Goal: Information Seeking & Learning: Learn about a topic

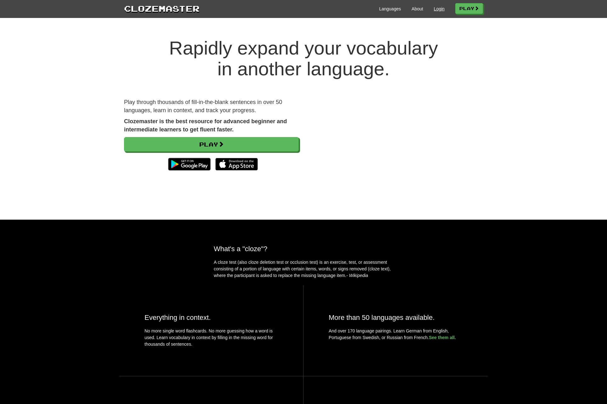
click at [435, 9] on link "Login" at bounding box center [439, 9] width 11 height 6
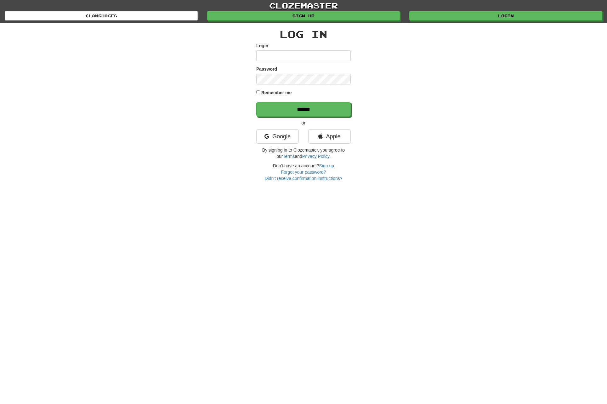
type input "**********"
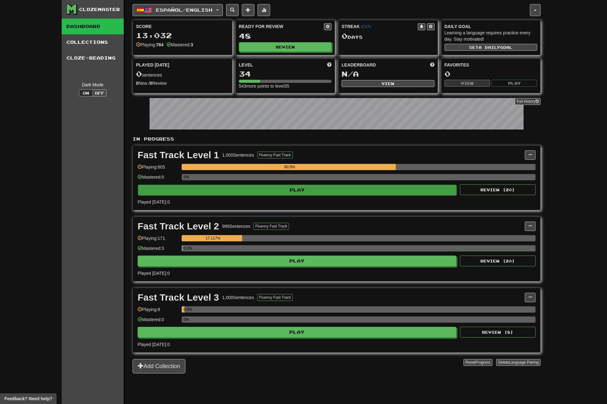
click at [325, 195] on button "Play" at bounding box center [297, 189] width 319 height 11
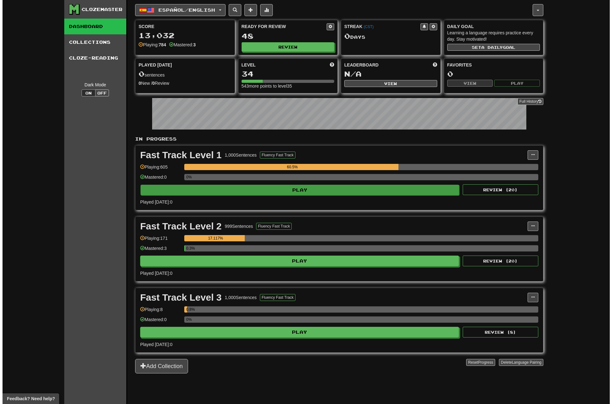
scroll to position [0, 0]
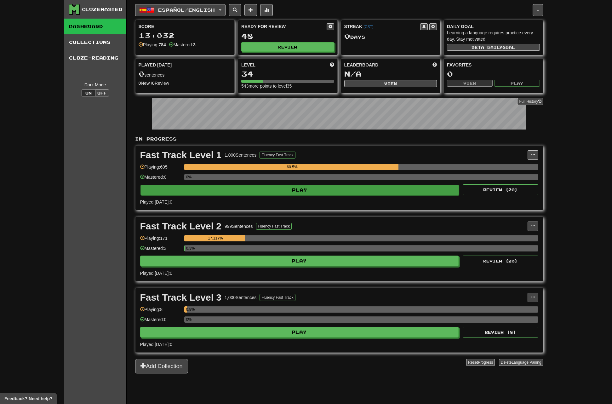
select select "**"
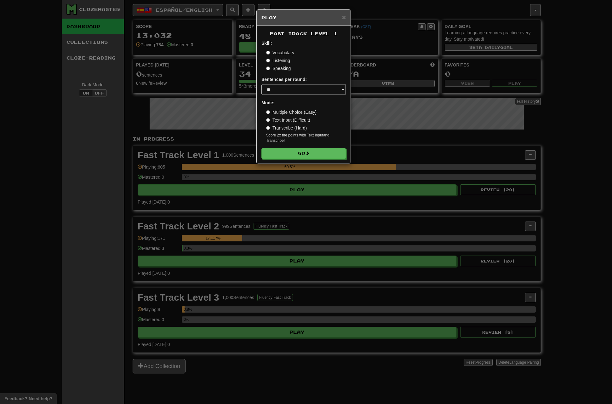
scroll to position [0, 0]
click at [310, 154] on span at bounding box center [307, 153] width 4 height 4
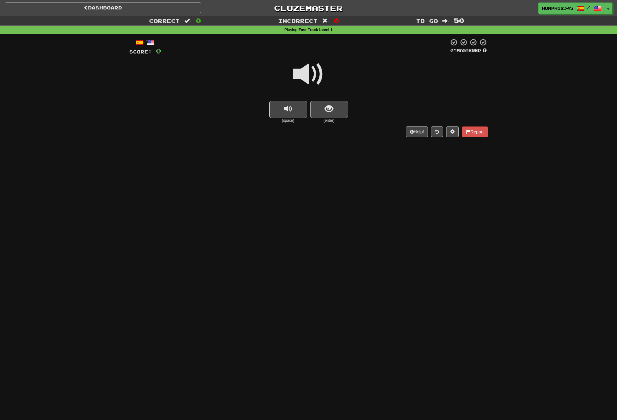
click at [304, 73] on span at bounding box center [308, 74] width 31 height 31
click at [328, 106] on span "show sentence" at bounding box center [329, 109] width 8 height 8
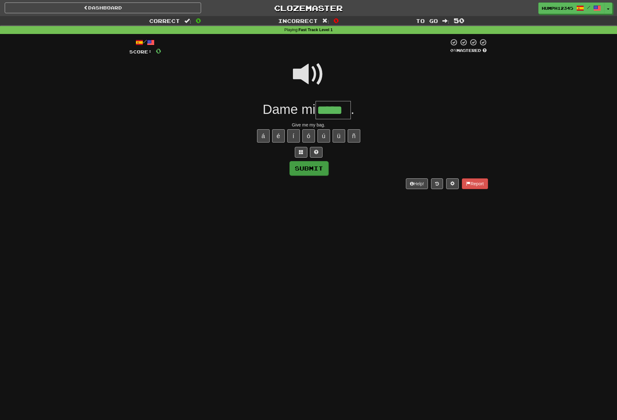
type input "*****"
click at [301, 164] on button "Submit" at bounding box center [309, 168] width 39 height 14
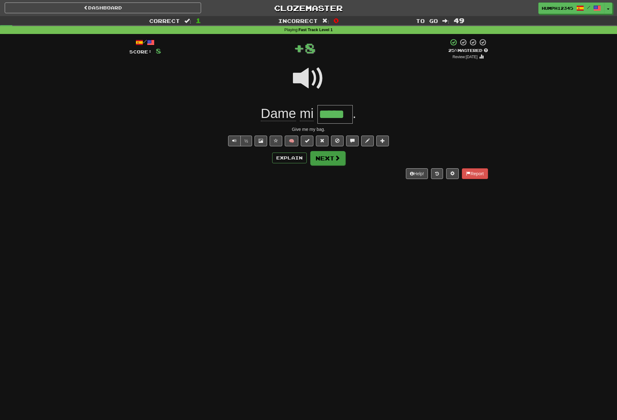
click at [319, 153] on button "Next" at bounding box center [327, 158] width 35 height 14
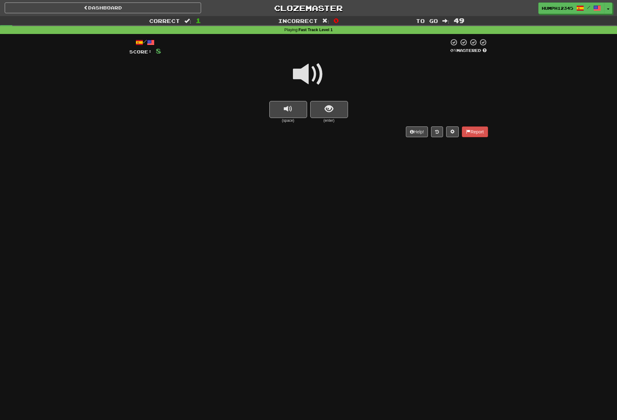
click at [304, 74] on span at bounding box center [308, 74] width 31 height 31
click at [318, 106] on button "show sentence" at bounding box center [329, 109] width 38 height 17
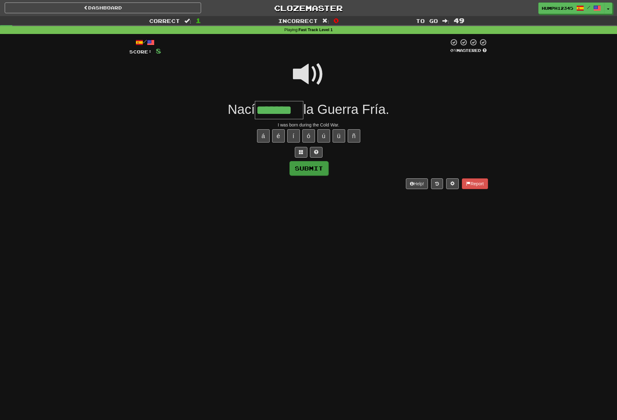
type input "*******"
click at [305, 168] on button "Submit" at bounding box center [309, 168] width 39 height 14
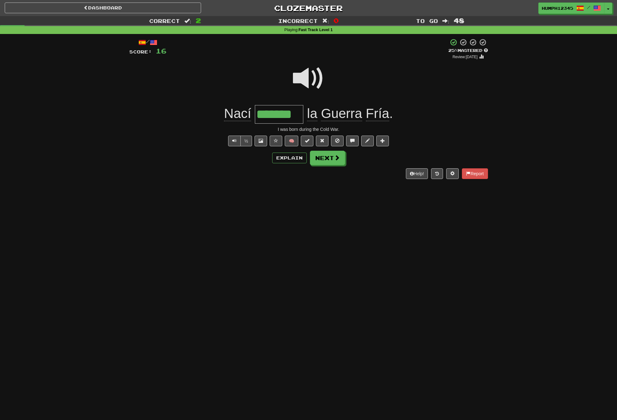
click at [306, 80] on span at bounding box center [308, 78] width 31 height 31
click at [306, 81] on span at bounding box center [308, 78] width 31 height 31
click at [322, 155] on button "Next" at bounding box center [327, 158] width 35 height 14
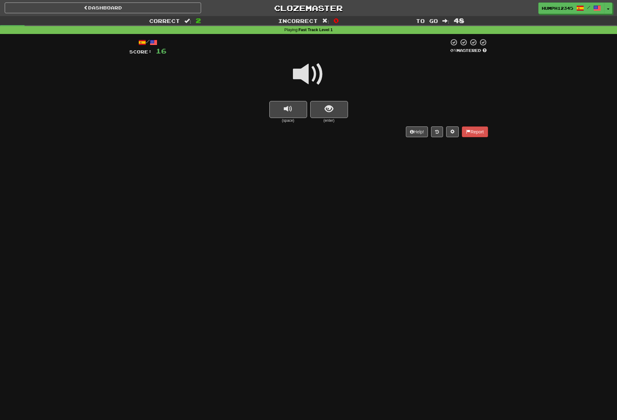
click at [304, 74] on span at bounding box center [308, 74] width 31 height 31
click at [302, 73] on span at bounding box center [308, 74] width 31 height 31
click at [326, 106] on span "show sentence" at bounding box center [329, 109] width 8 height 8
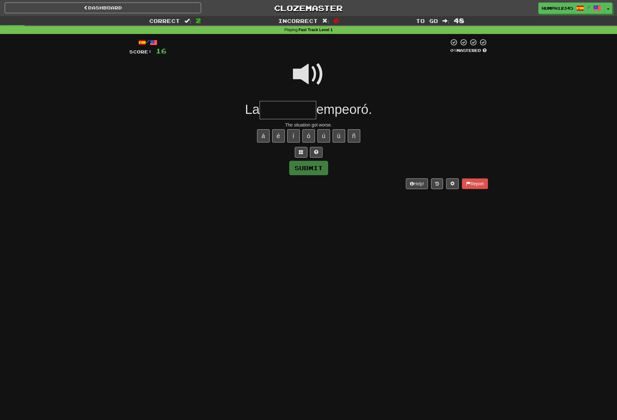
click at [287, 109] on input "text" at bounding box center [288, 110] width 57 height 19
click at [308, 132] on button "ó" at bounding box center [308, 135] width 13 height 13
type input "*********"
click at [310, 165] on button "Submit" at bounding box center [309, 168] width 39 height 14
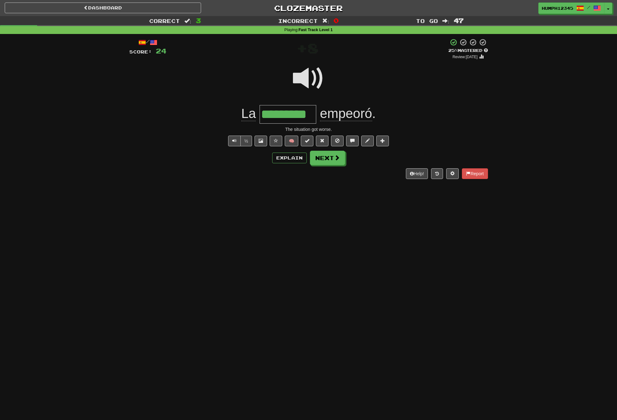
click at [303, 84] on span at bounding box center [308, 78] width 31 height 31
click at [304, 82] on span at bounding box center [308, 77] width 31 height 31
click at [326, 157] on button "Next" at bounding box center [327, 158] width 35 height 14
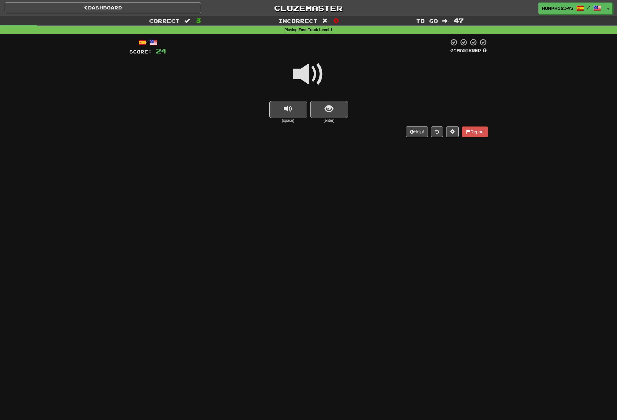
scroll to position [0, 0]
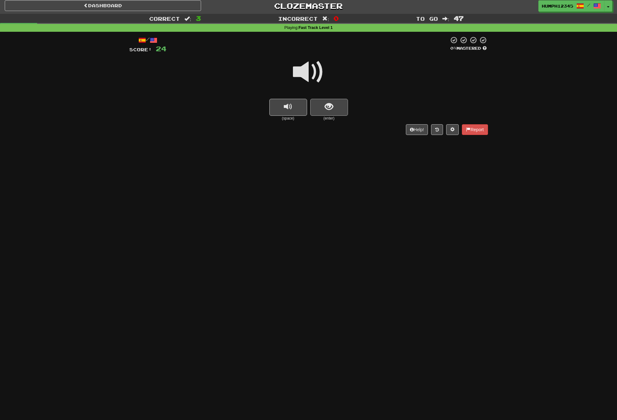
click at [326, 108] on span "show sentence" at bounding box center [329, 107] width 8 height 8
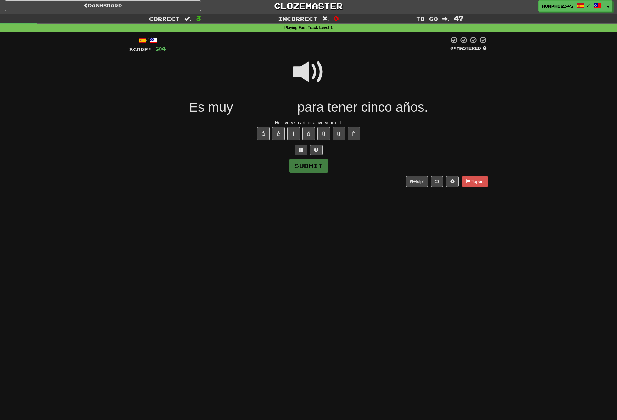
scroll to position [3, 0]
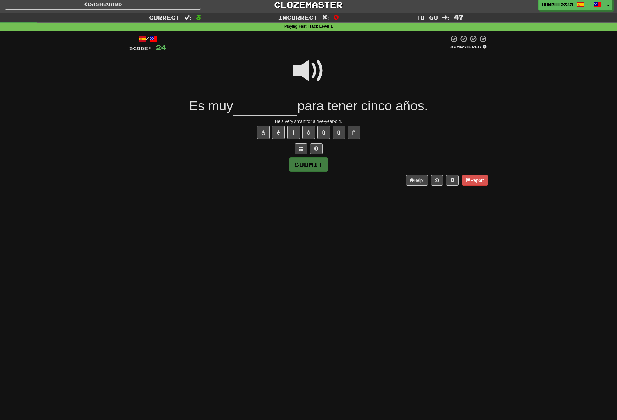
click at [258, 111] on input "text" at bounding box center [265, 107] width 64 height 19
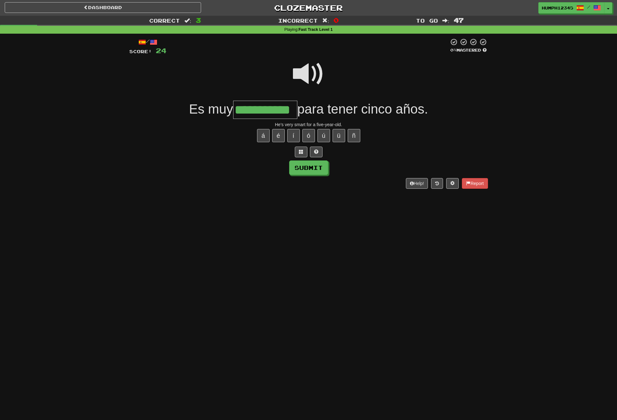
type input "**********"
click at [301, 72] on span at bounding box center [308, 73] width 31 height 31
click at [306, 168] on button "Submit" at bounding box center [308, 168] width 39 height 14
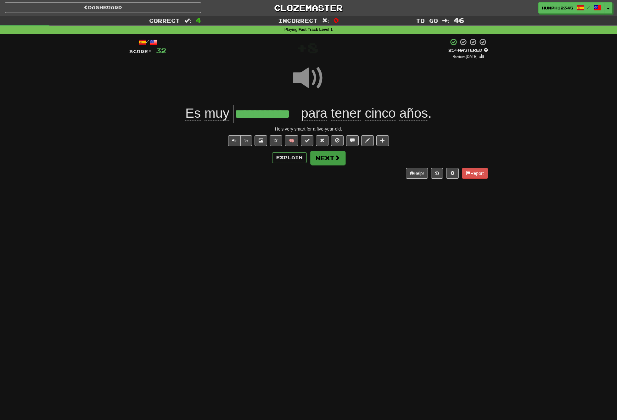
click at [319, 154] on button "Next" at bounding box center [327, 158] width 35 height 14
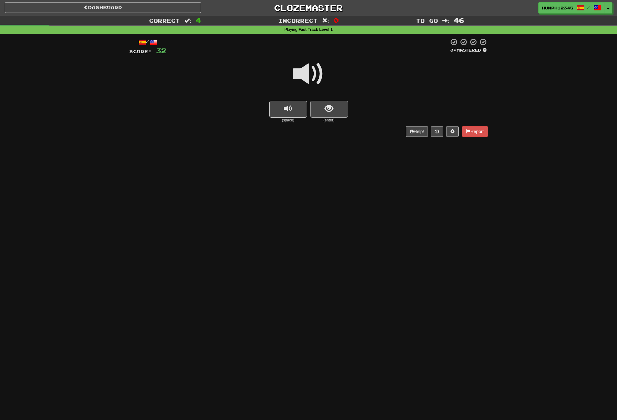
click at [325, 105] on span "show sentence" at bounding box center [329, 109] width 8 height 8
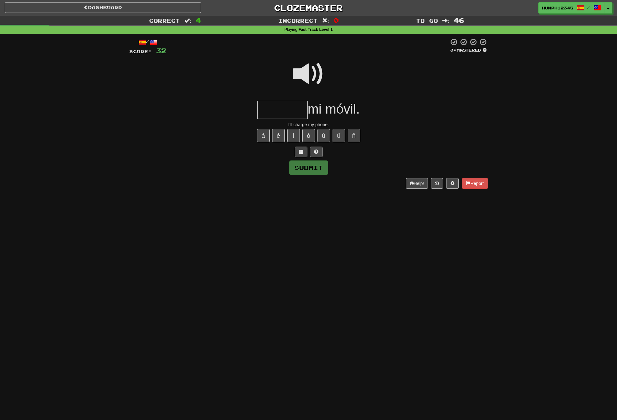
click at [274, 106] on input "text" at bounding box center [282, 110] width 50 height 19
click at [277, 133] on button "é" at bounding box center [278, 135] width 13 height 13
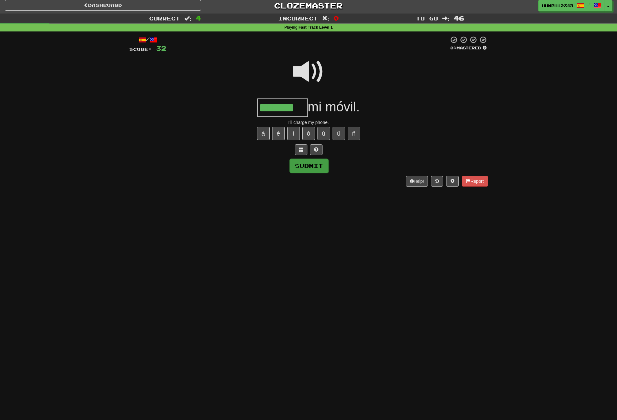
click at [309, 169] on button "Submit" at bounding box center [309, 166] width 39 height 14
type input "*******"
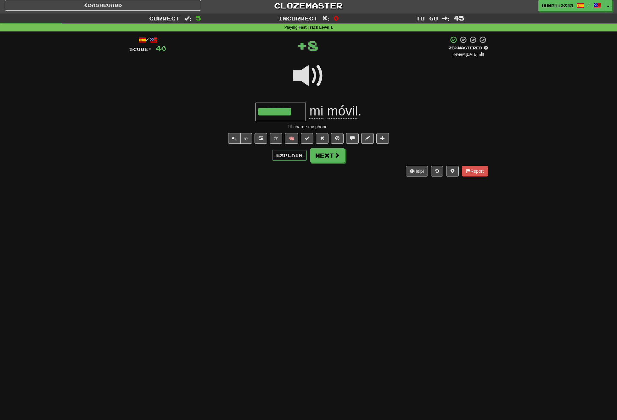
scroll to position [1, 0]
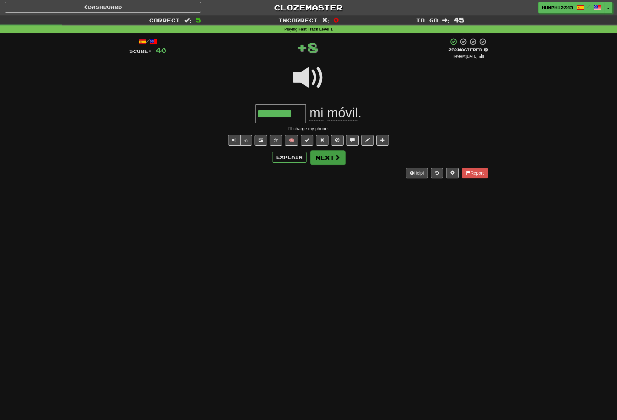
click at [322, 157] on button "Next" at bounding box center [327, 157] width 35 height 14
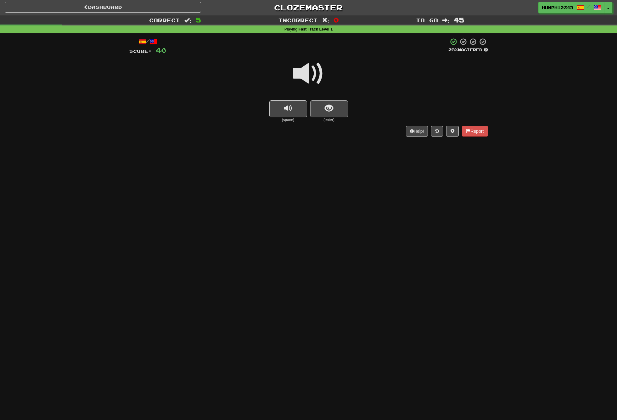
click at [326, 109] on span "show sentence" at bounding box center [329, 108] width 8 height 8
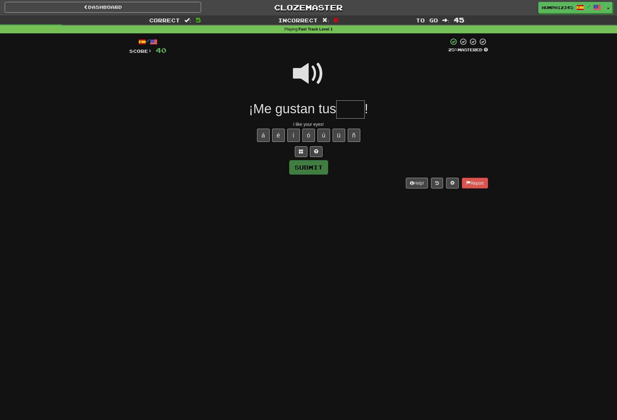
click at [354, 111] on input "text" at bounding box center [350, 109] width 28 height 19
type input "****"
click at [310, 163] on button "Submit" at bounding box center [309, 168] width 39 height 14
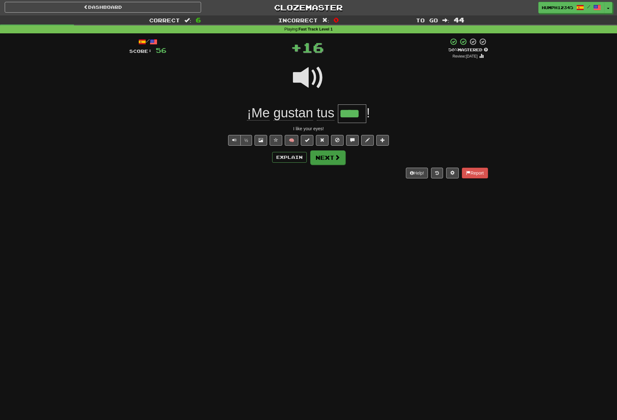
click at [320, 155] on button "Next" at bounding box center [327, 157] width 35 height 14
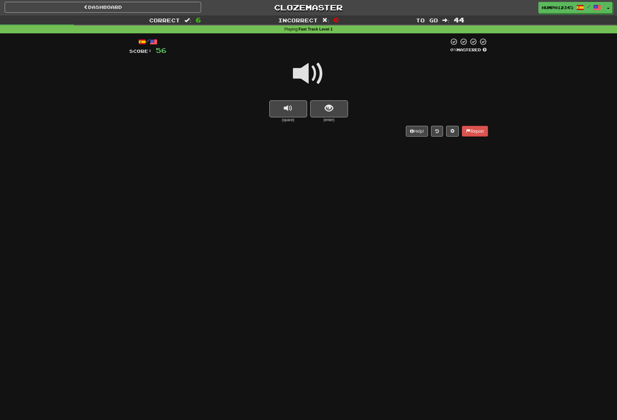
click at [302, 70] on span at bounding box center [308, 73] width 31 height 31
click at [303, 72] on span at bounding box center [308, 73] width 31 height 31
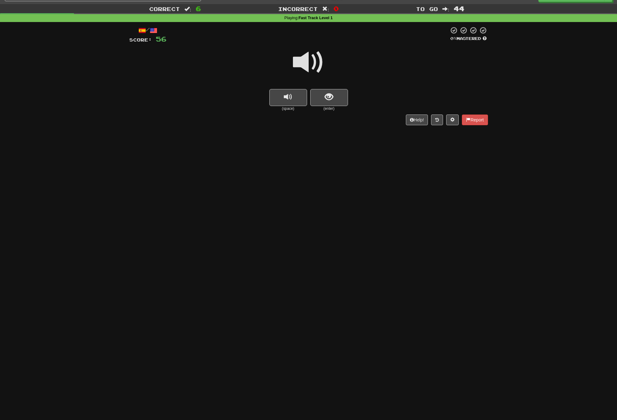
scroll to position [13, 0]
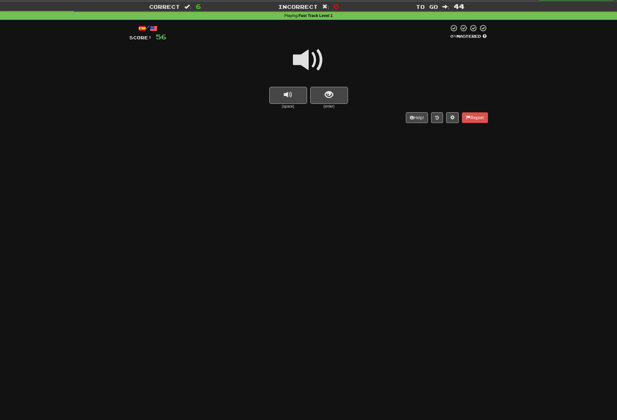
click at [300, 58] on span at bounding box center [308, 59] width 31 height 31
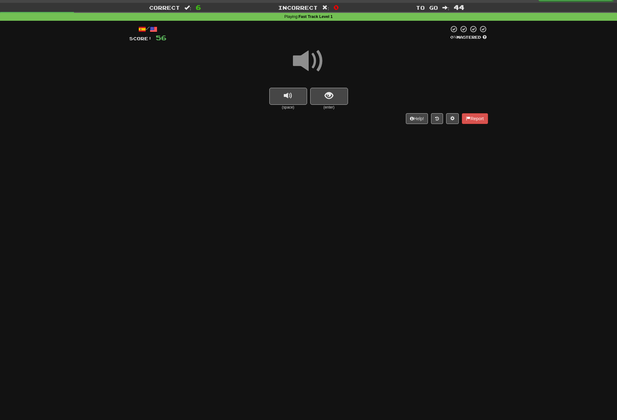
scroll to position [13, 0]
click at [323, 93] on button "show sentence" at bounding box center [329, 96] width 38 height 17
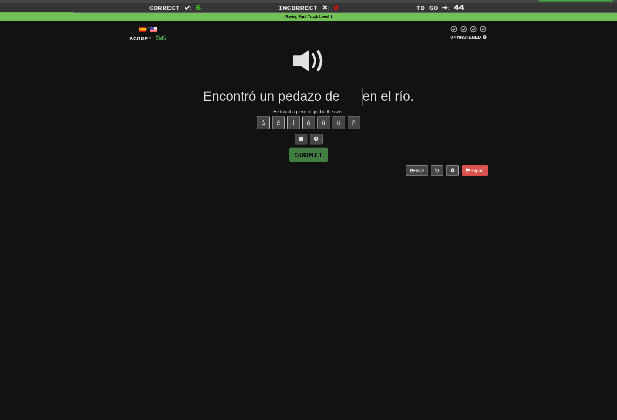
click at [348, 98] on input "text" at bounding box center [351, 97] width 23 height 19
type input "***"
click at [304, 63] on span at bounding box center [308, 60] width 31 height 31
click at [301, 151] on button "Submit" at bounding box center [309, 155] width 39 height 14
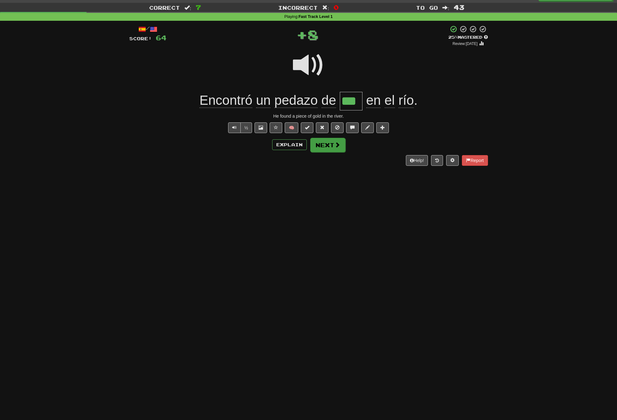
scroll to position [13, 0]
click at [325, 144] on button "Next" at bounding box center [327, 145] width 35 height 14
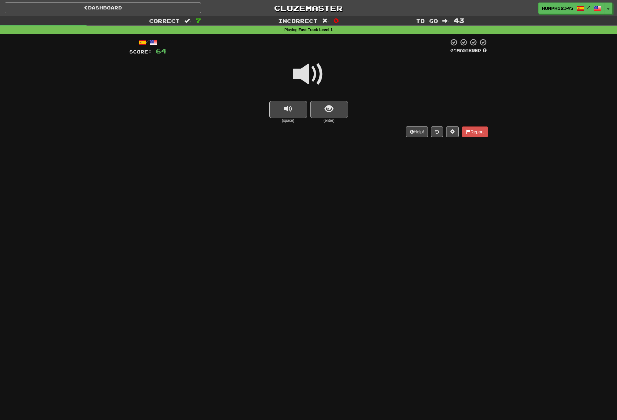
scroll to position [0, 0]
click at [303, 74] on span at bounding box center [308, 74] width 31 height 31
click at [326, 106] on span "show sentence" at bounding box center [329, 109] width 8 height 8
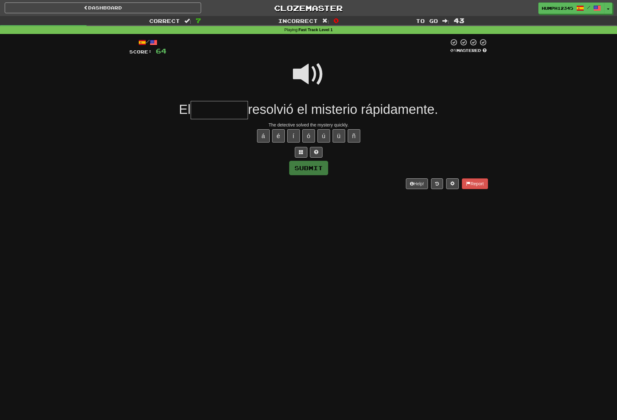
click at [225, 109] on input "text" at bounding box center [219, 110] width 57 height 19
type input "*"
type input "*********"
click at [306, 167] on button "Submit" at bounding box center [309, 168] width 39 height 14
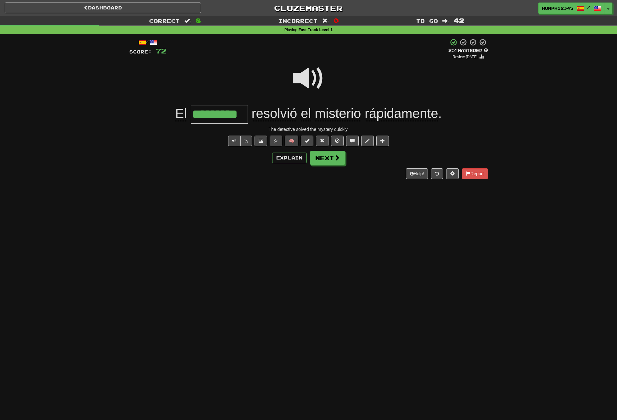
click at [304, 76] on span at bounding box center [308, 78] width 31 height 31
click at [303, 76] on span at bounding box center [308, 78] width 31 height 31
click at [324, 156] on button "Next" at bounding box center [327, 158] width 35 height 14
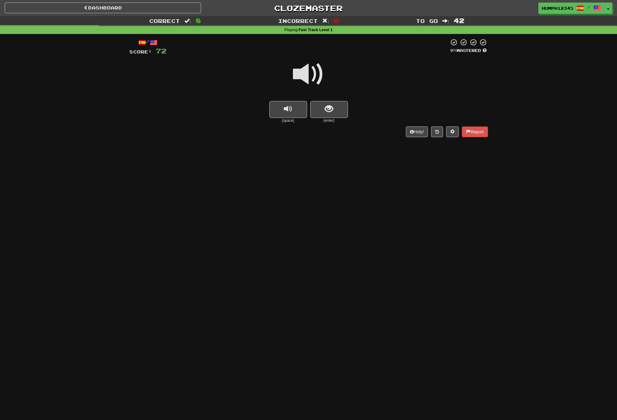
click at [304, 74] on span at bounding box center [308, 74] width 31 height 31
click at [327, 108] on span "show sentence" at bounding box center [329, 109] width 8 height 8
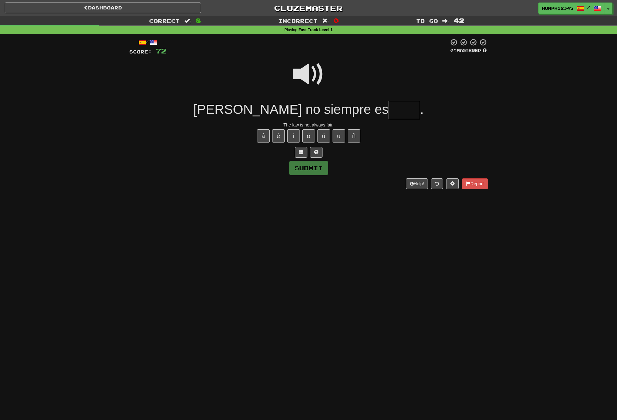
click at [389, 111] on input "text" at bounding box center [404, 110] width 31 height 19
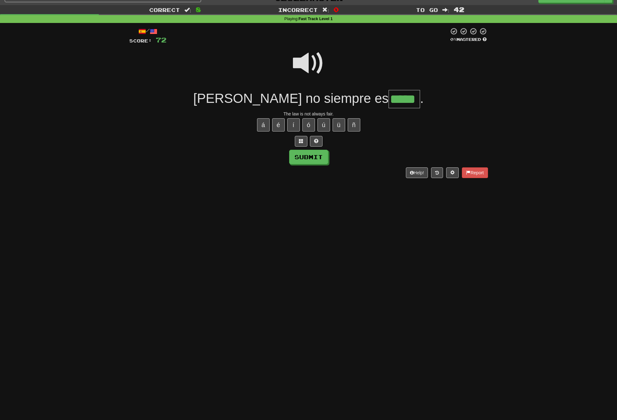
scroll to position [13, 0]
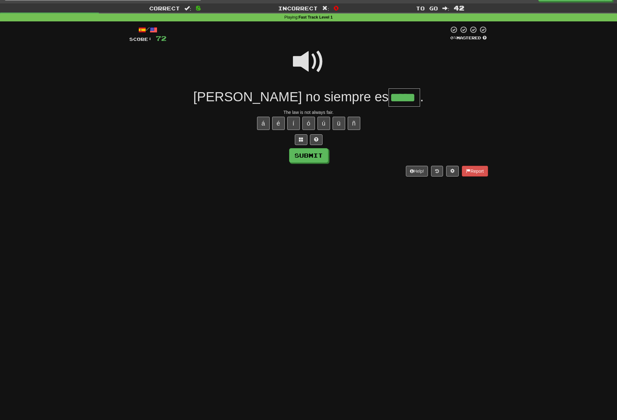
type input "*****"
click at [301, 59] on span at bounding box center [308, 61] width 31 height 31
click at [307, 153] on button "Submit" at bounding box center [309, 156] width 39 height 14
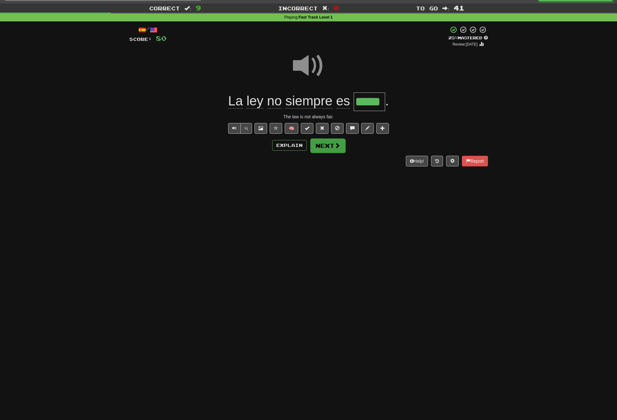
click at [325, 146] on button "Next" at bounding box center [327, 145] width 35 height 14
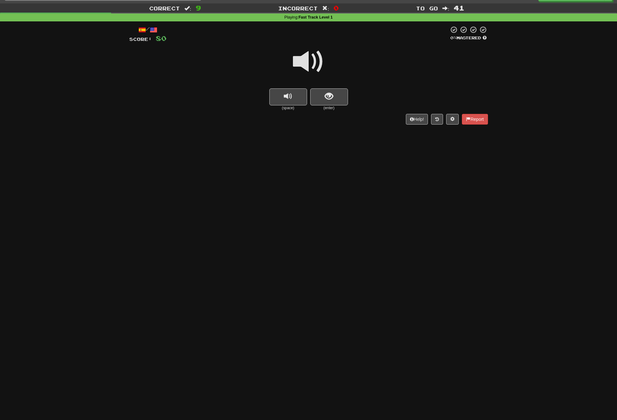
click at [304, 65] on span at bounding box center [308, 61] width 31 height 31
click at [326, 94] on span "show sentence" at bounding box center [329, 96] width 8 height 8
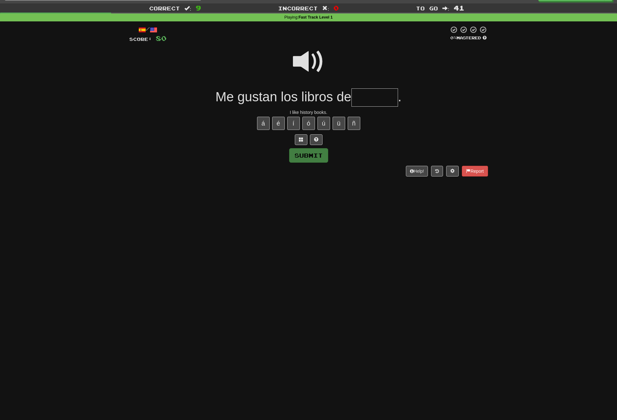
click at [363, 98] on input "text" at bounding box center [375, 97] width 47 height 19
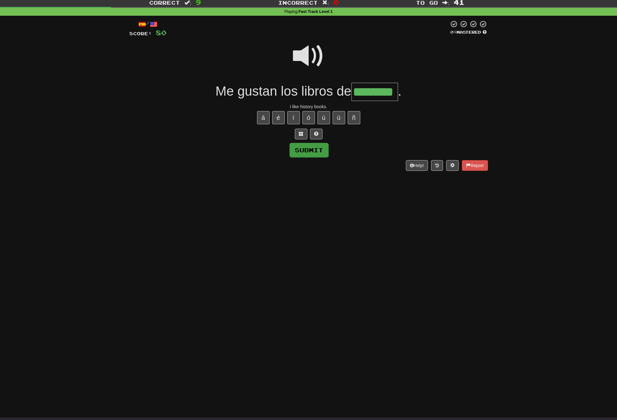
type input "********"
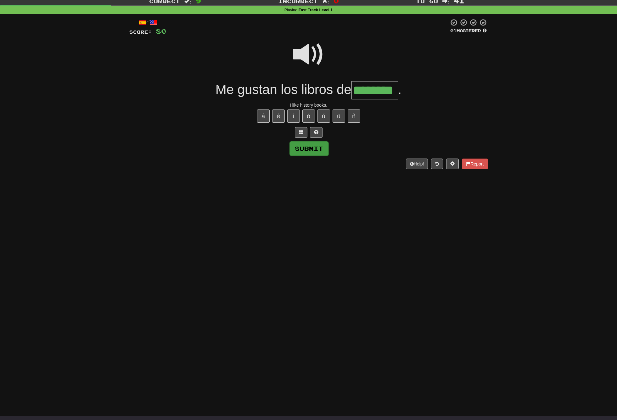
click at [301, 147] on button "Submit" at bounding box center [309, 148] width 39 height 14
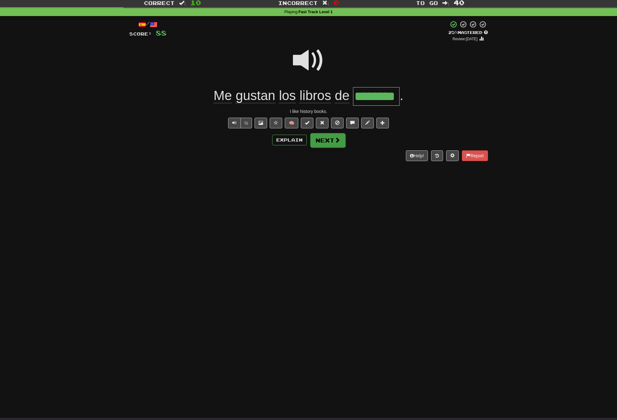
click at [323, 140] on button "Next" at bounding box center [327, 140] width 35 height 14
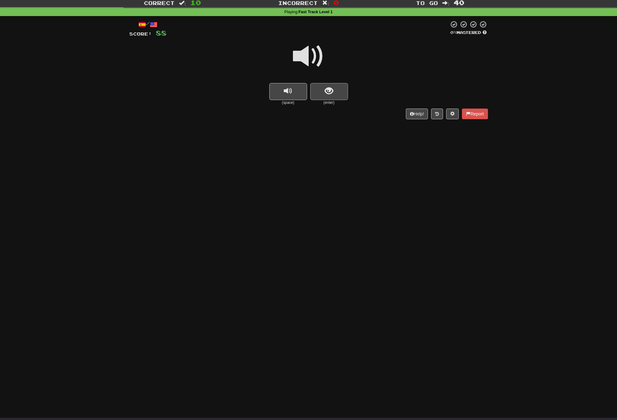
click at [327, 91] on span "show sentence" at bounding box center [329, 91] width 8 height 8
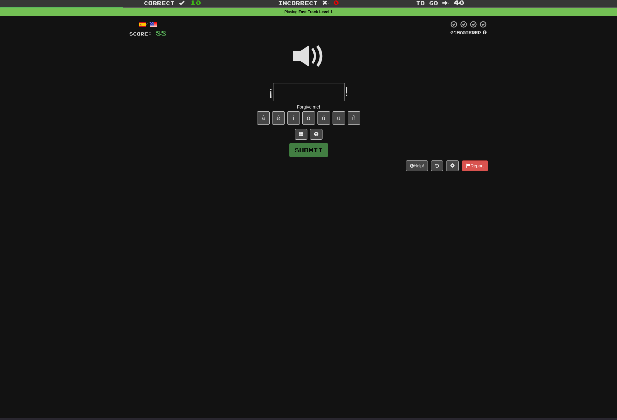
scroll to position [17, 0]
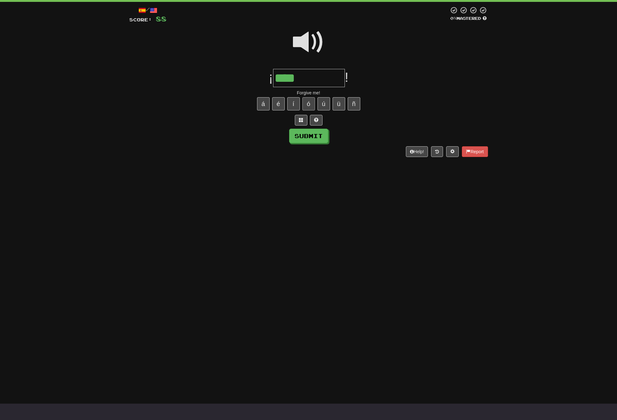
click at [310, 103] on button "ó" at bounding box center [308, 103] width 13 height 13
click at [311, 137] on button "Submit" at bounding box center [309, 136] width 39 height 14
type input "*********"
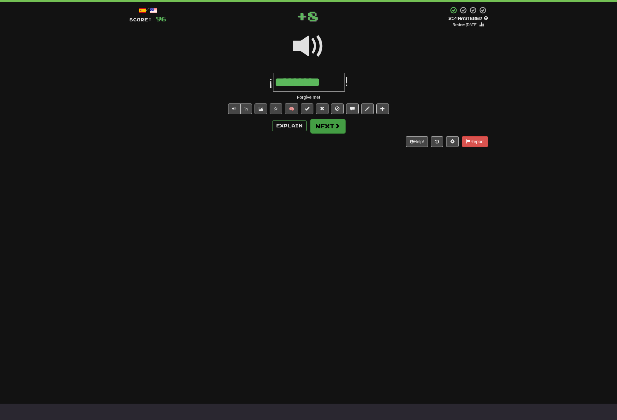
click at [324, 126] on button "Next" at bounding box center [327, 126] width 35 height 14
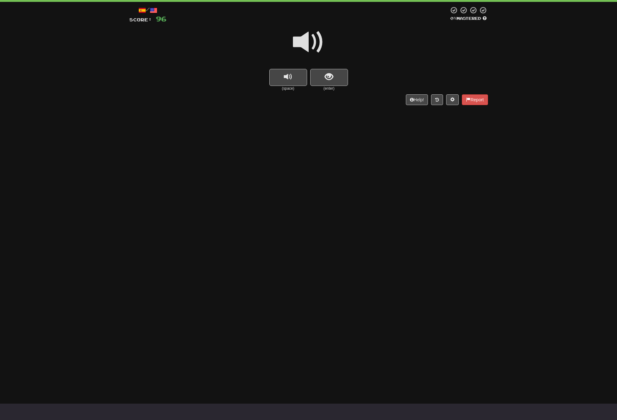
click at [305, 44] on span at bounding box center [308, 41] width 31 height 31
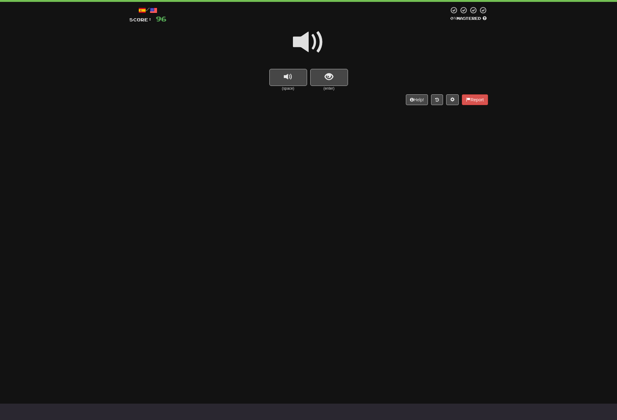
click at [305, 44] on span at bounding box center [308, 41] width 31 height 31
click at [322, 74] on button "show sentence" at bounding box center [329, 77] width 38 height 17
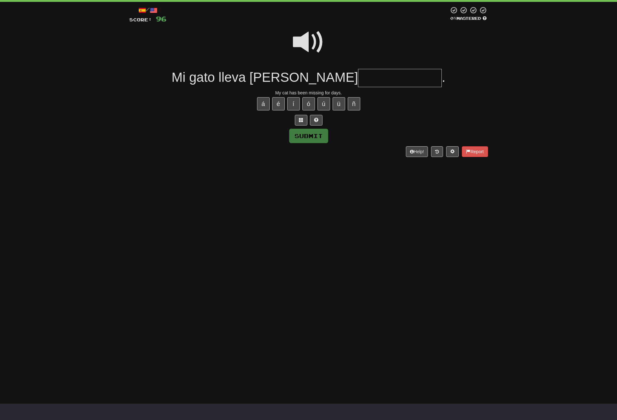
click at [358, 76] on input "text" at bounding box center [400, 78] width 84 height 19
type input "**********"
click at [302, 42] on span at bounding box center [308, 41] width 31 height 31
click at [308, 133] on button "Submit" at bounding box center [308, 136] width 39 height 14
